Goal: Information Seeking & Learning: Learn about a topic

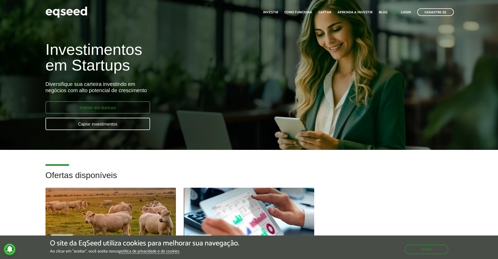
click at [130, 106] on link "Investir em startups" at bounding box center [97, 107] width 104 height 12
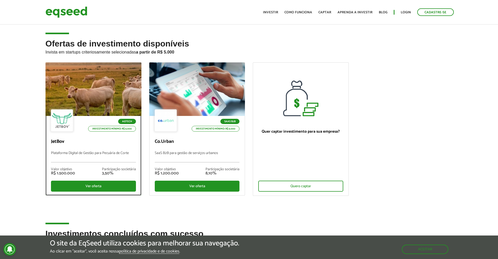
click at [103, 82] on div at bounding box center [93, 89] width 115 height 64
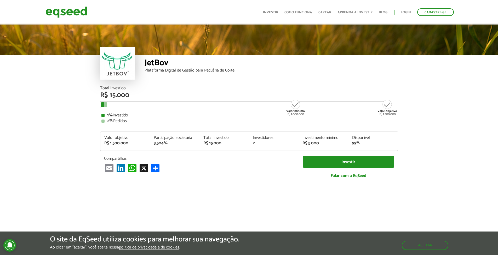
scroll to position [640, 0]
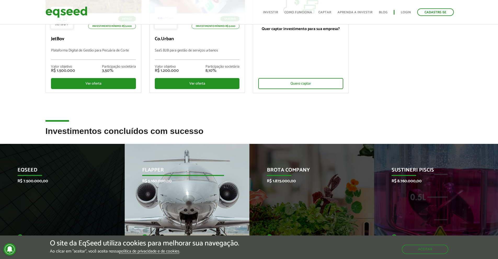
scroll to position [174, 0]
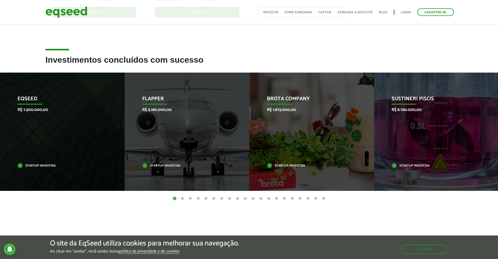
click at [183, 199] on button "2" at bounding box center [182, 198] width 5 height 5
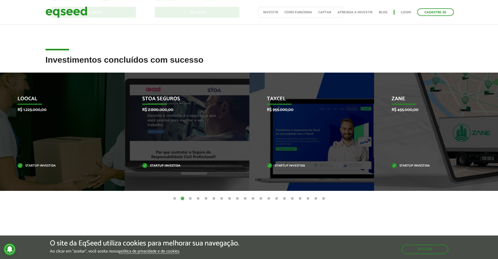
click at [189, 198] on button "3" at bounding box center [190, 198] width 5 height 5
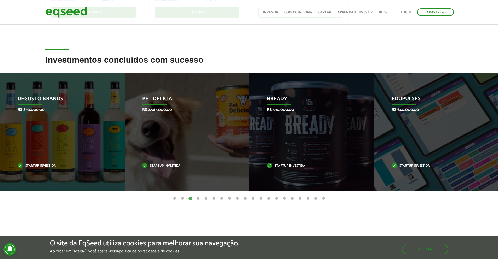
click at [198, 198] on button "4" at bounding box center [197, 198] width 5 height 5
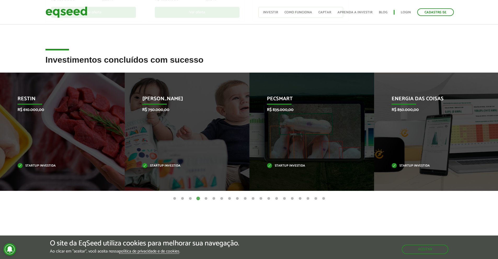
click at [206, 198] on button "5" at bounding box center [205, 198] width 5 height 5
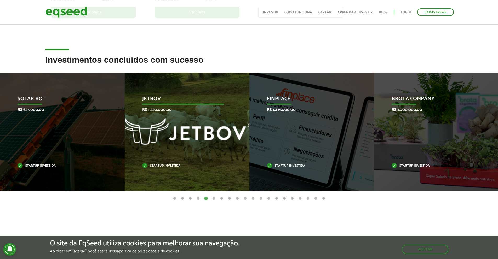
click at [186, 126] on div "JetBov R$ 1.220.000,00 Startup investida" at bounding box center [183, 132] width 117 height 118
click at [155, 102] on p "JetBov" at bounding box center [183, 100] width 82 height 9
drag, startPoint x: 160, startPoint y: 122, endPoint x: 164, endPoint y: 131, distance: 9.7
click at [161, 124] on div "JetBov R$ 1.220.000,00 Startup investida" at bounding box center [183, 132] width 117 height 118
click at [166, 133] on div "JetBov R$ 1.220.000,00 Startup investida" at bounding box center [183, 132] width 117 height 118
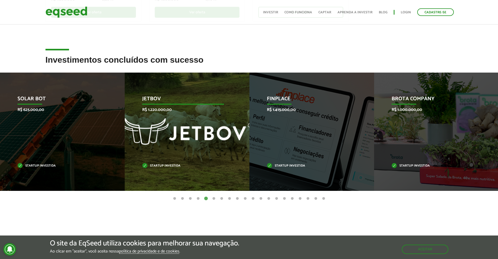
click at [171, 158] on div "JetBov R$ 1.220.000,00 Startup investida" at bounding box center [183, 132] width 117 height 118
